Goal: Task Accomplishment & Management: Use online tool/utility

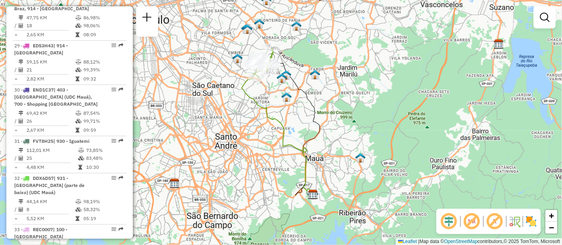
scroll to position [2126, 0]
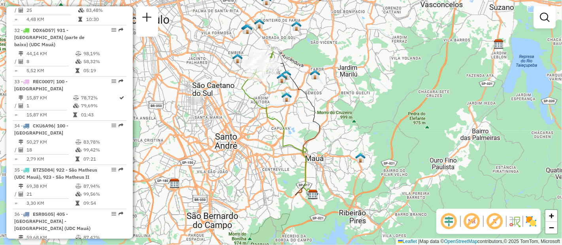
select select "**********"
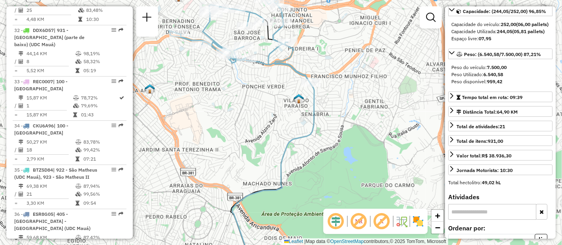
scroll to position [175, 0]
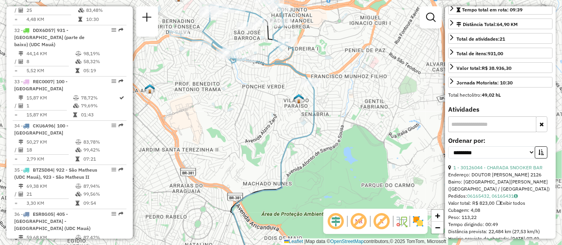
click at [492, 123] on input "text" at bounding box center [492, 124] width 88 height 16
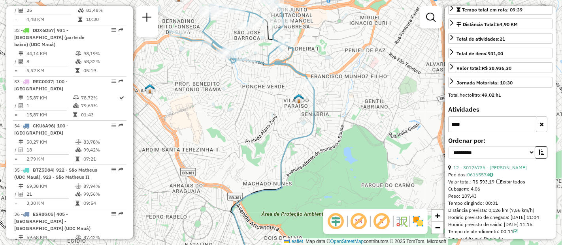
type input "****"
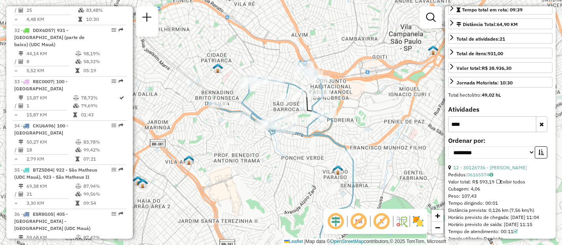
drag, startPoint x: 269, startPoint y: 100, endPoint x: 292, endPoint y: 141, distance: 47.4
click at [308, 171] on div "Janela de atendimento Grade de atendimento Capacidade Transportadoras Veículos …" at bounding box center [281, 122] width 562 height 245
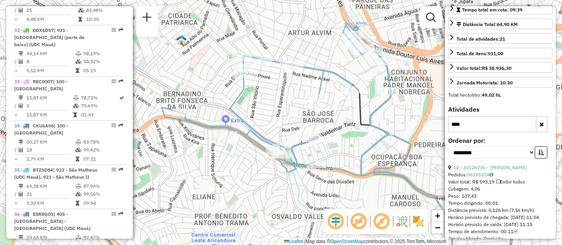
drag, startPoint x: 298, startPoint y: 137, endPoint x: 333, endPoint y: 148, distance: 37.5
click at [333, 148] on div "Janela de atendimento Grade de atendimento Capacidade Transportadoras Veículos …" at bounding box center [281, 122] width 562 height 245
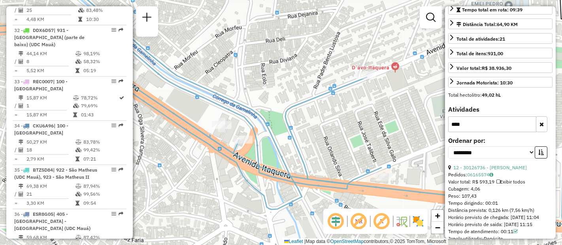
drag, startPoint x: 342, startPoint y: 169, endPoint x: 313, endPoint y: 143, distance: 38.9
click at [313, 144] on div "Janela de atendimento Grade de atendimento Capacidade Transportadoras Veículos …" at bounding box center [281, 122] width 562 height 245
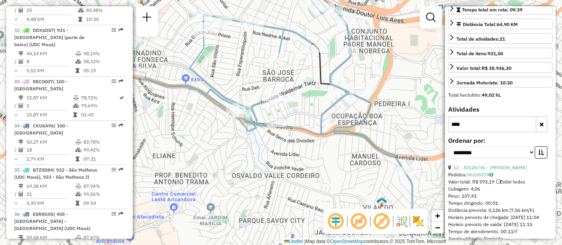
drag, startPoint x: 372, startPoint y: 151, endPoint x: 312, endPoint y: 123, distance: 66.4
click at [312, 123] on div "Janela de atendimento Grade de atendimento Capacidade Transportadoras Veículos …" at bounding box center [281, 122] width 562 height 245
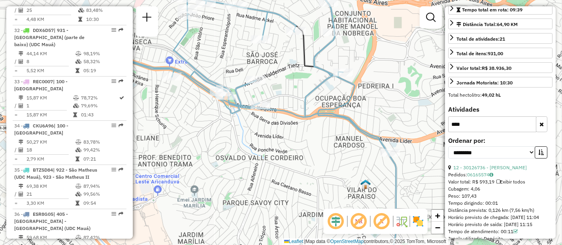
drag, startPoint x: 361, startPoint y: 157, endPoint x: 346, endPoint y: 140, distance: 22.9
click at [346, 140] on div "Janela de atendimento Grade de atendimento Capacidade Transportadoras Veículos …" at bounding box center [281, 122] width 562 height 245
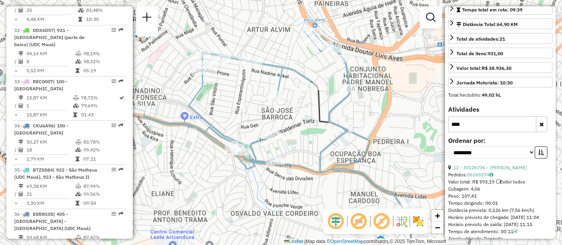
drag, startPoint x: 330, startPoint y: 109, endPoint x: 345, endPoint y: 164, distance: 57.7
click at [345, 164] on icon at bounding box center [261, 120] width 283 height 178
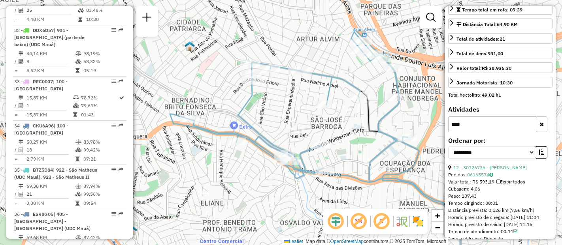
drag, startPoint x: 213, startPoint y: 122, endPoint x: 246, endPoint y: 131, distance: 34.2
click at [245, 129] on div "Janela de atendimento Grade de atendimento Capacidade Transportadoras Veículos …" at bounding box center [281, 122] width 562 height 245
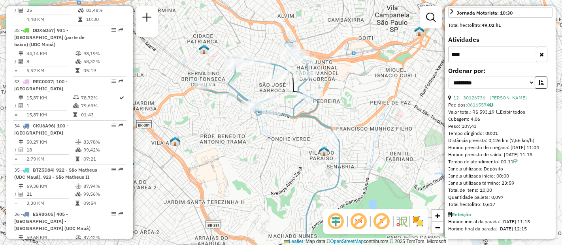
scroll to position [1722, 0]
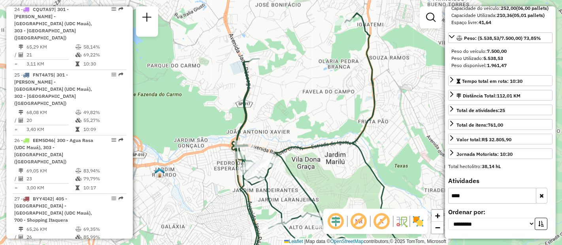
drag, startPoint x: 293, startPoint y: 56, endPoint x: 289, endPoint y: 91, distance: 35.0
click at [289, 91] on div "Janela de atendimento Grade de atendimento Capacidade Transportadoras Veículos …" at bounding box center [281, 122] width 562 height 245
click at [475, 196] on input "****" at bounding box center [492, 196] width 88 height 16
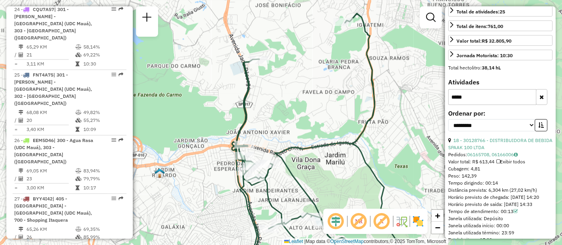
scroll to position [231, 0]
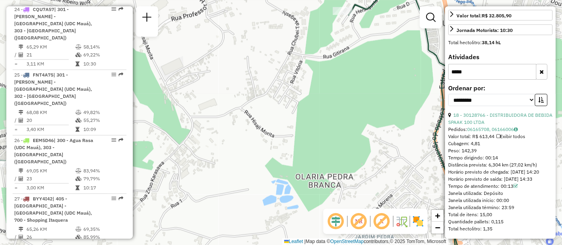
type input "*****"
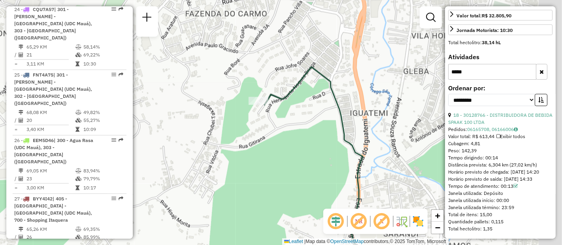
drag, startPoint x: 407, startPoint y: 81, endPoint x: 332, endPoint y: 158, distance: 108.4
click at [323, 171] on div "Janela de atendimento Grade de atendimento Capacidade Transportadoras Veículos …" at bounding box center [281, 122] width 562 height 245
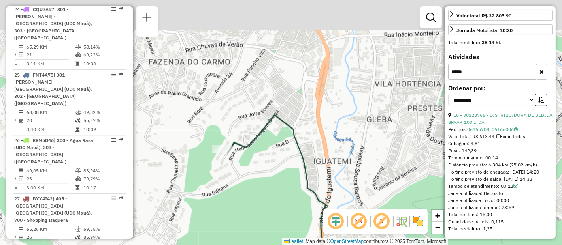
drag, startPoint x: 379, startPoint y: 120, endPoint x: 356, endPoint y: 158, distance: 44.2
click at [356, 158] on div "Janela de atendimento Grade de atendimento Capacidade Transportadoras Veículos …" at bounding box center [281, 122] width 562 height 245
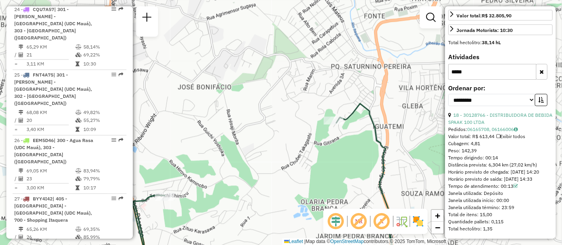
drag, startPoint x: 324, startPoint y: 175, endPoint x: 359, endPoint y: 152, distance: 41.9
click at [358, 154] on div "Janela de atendimento Grade de atendimento Capacidade Transportadoras Veículos …" at bounding box center [281, 122] width 562 height 245
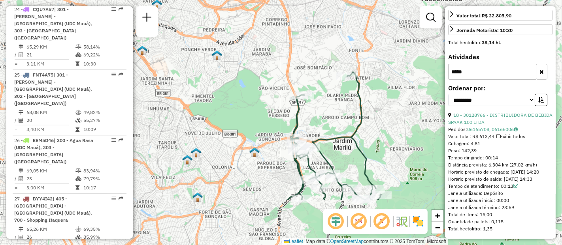
drag, startPoint x: 333, startPoint y: 184, endPoint x: 345, endPoint y: 91, distance: 93.9
click at [345, 91] on div "Janela de atendimento Grade de atendimento Capacidade Transportadoras Veículos …" at bounding box center [281, 122] width 562 height 245
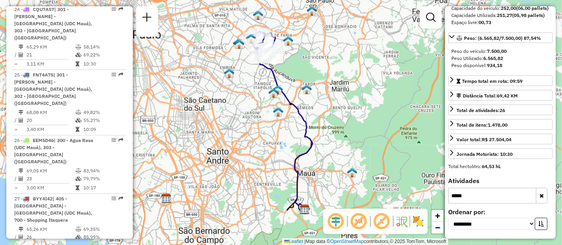
scroll to position [1532, 0]
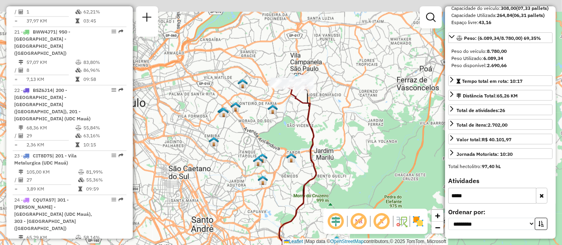
drag, startPoint x: 267, startPoint y: 69, endPoint x: 283, endPoint y: 142, distance: 73.9
click at [283, 142] on div "Janela de atendimento Grade de atendimento Capacidade Transportadoras Veículos …" at bounding box center [281, 122] width 562 height 245
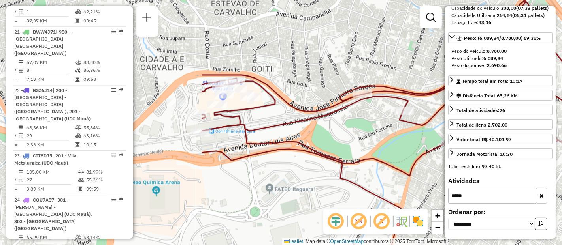
drag, startPoint x: 235, startPoint y: 140, endPoint x: 493, endPoint y: 131, distance: 258.0
click at [493, 131] on hb-router-mapa "Informações da Sessão 1260710 - [DATE] Criação: [DATE] 19:03 Depósito: CDD Maua…" at bounding box center [281, 122] width 562 height 245
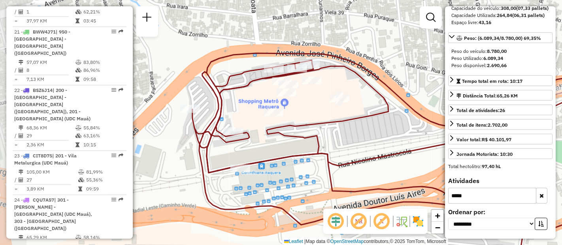
drag, startPoint x: 235, startPoint y: 139, endPoint x: 318, endPoint y: 138, distance: 82.9
click at [318, 138] on icon at bounding box center [448, 154] width 513 height 202
